Goal: Find specific page/section: Find specific page/section

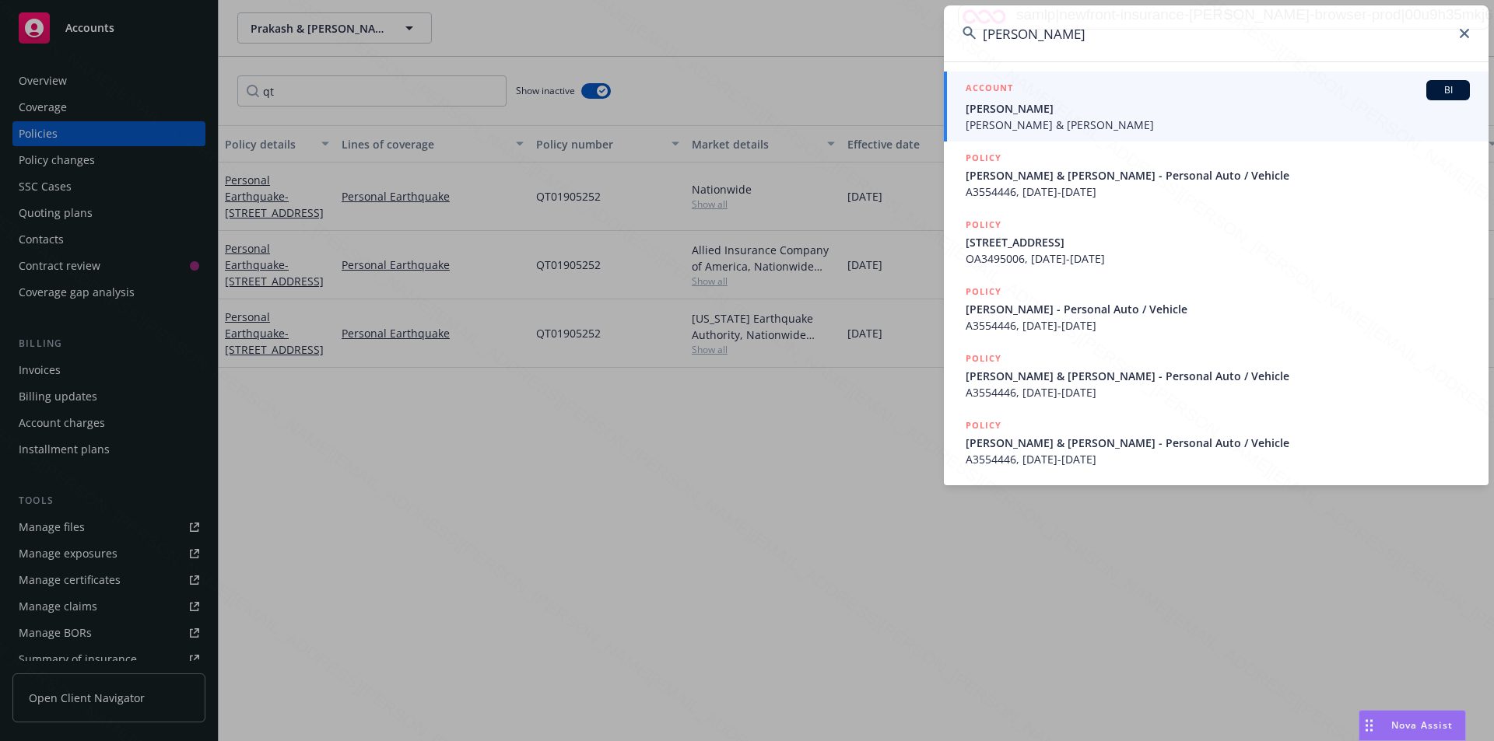
type input "[PERSON_NAME]"
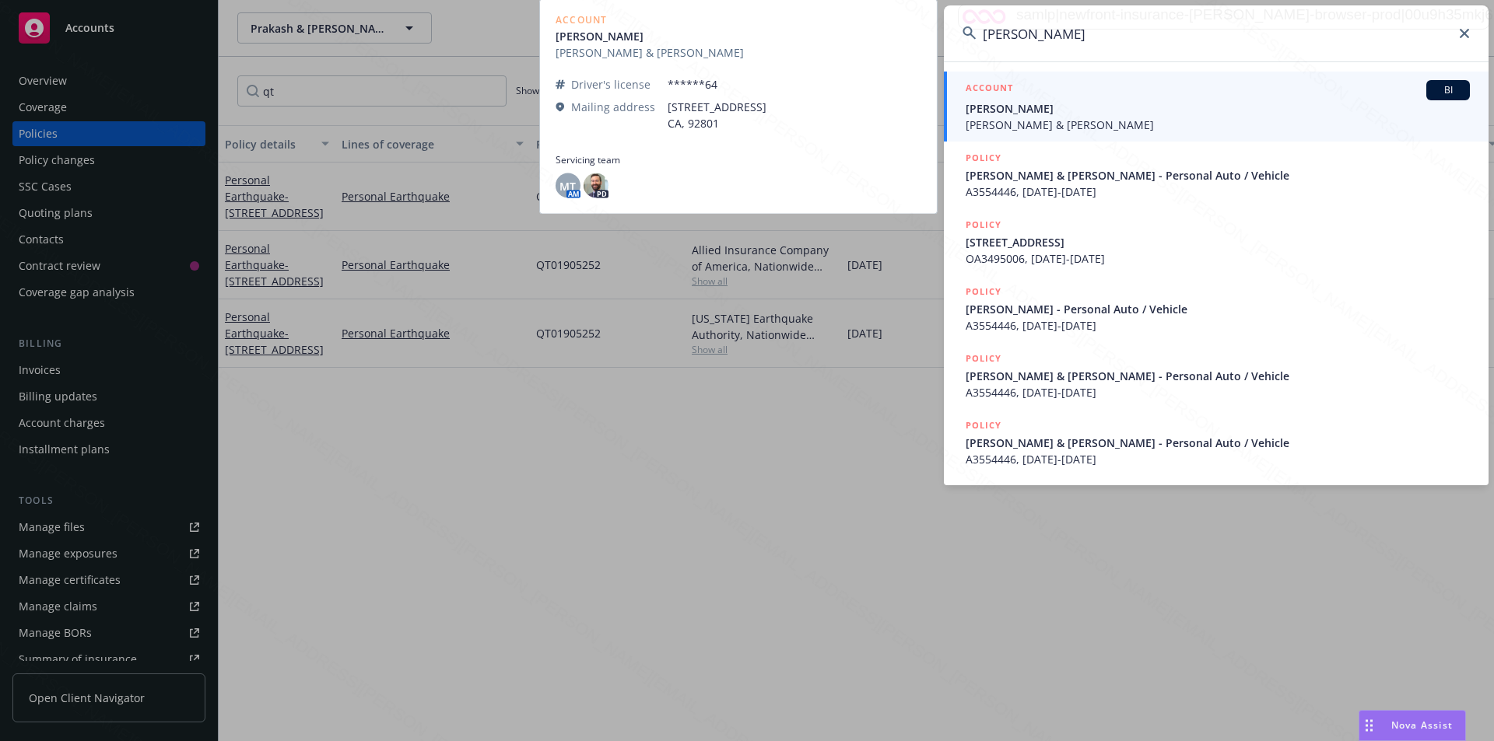
click at [1039, 113] on span "[PERSON_NAME]" at bounding box center [1218, 108] width 504 height 16
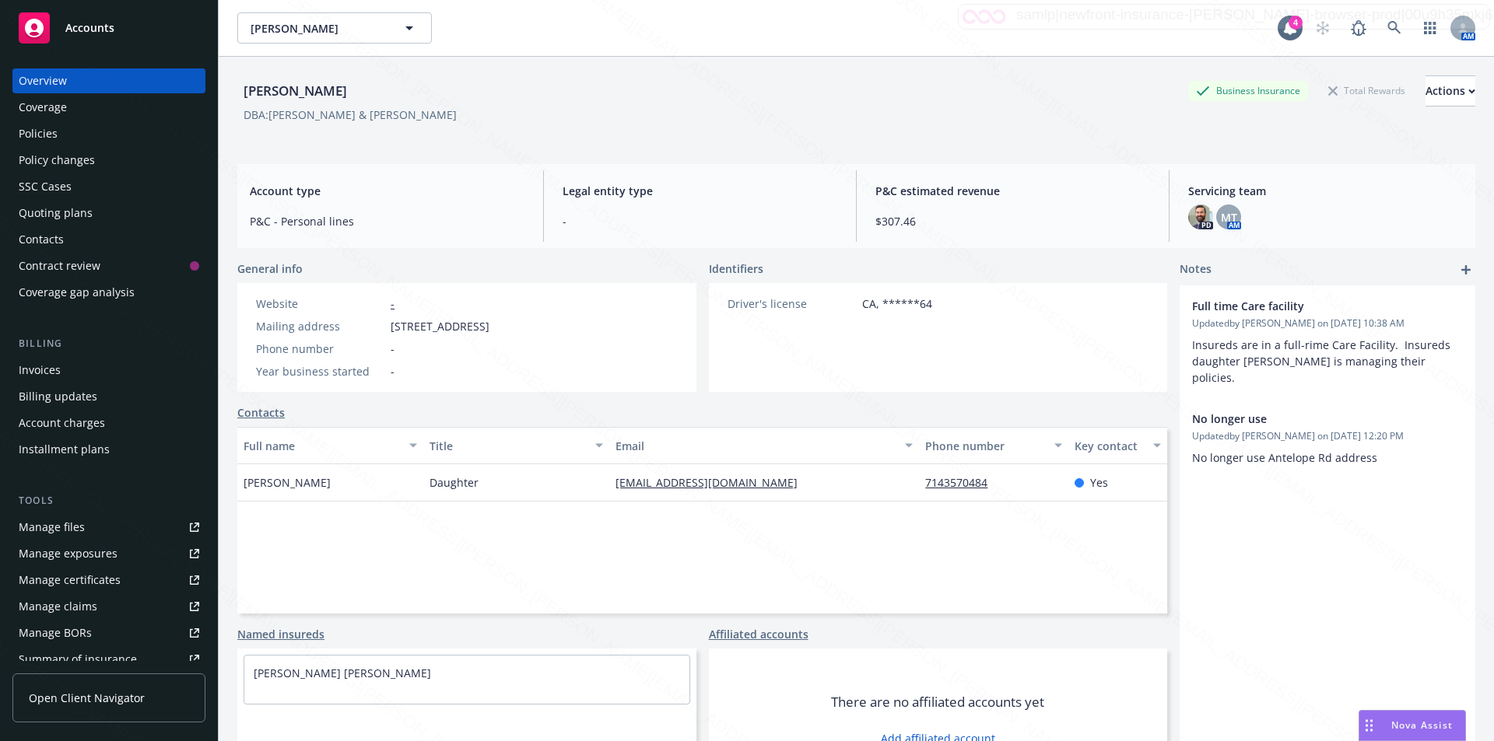
click at [51, 134] on div "Policies" at bounding box center [38, 133] width 39 height 25
